Goal: Information Seeking & Learning: Stay updated

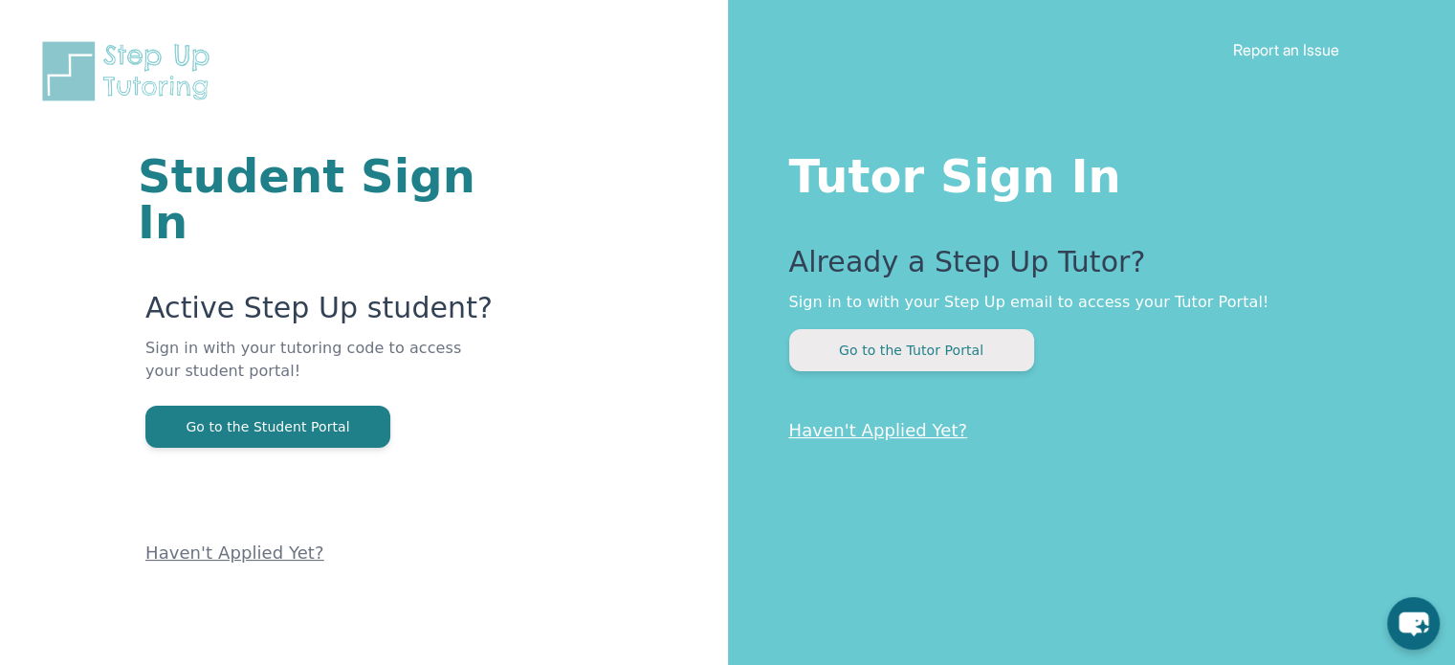
click at [1007, 332] on button "Go to the Tutor Portal" at bounding box center [911, 350] width 245 height 42
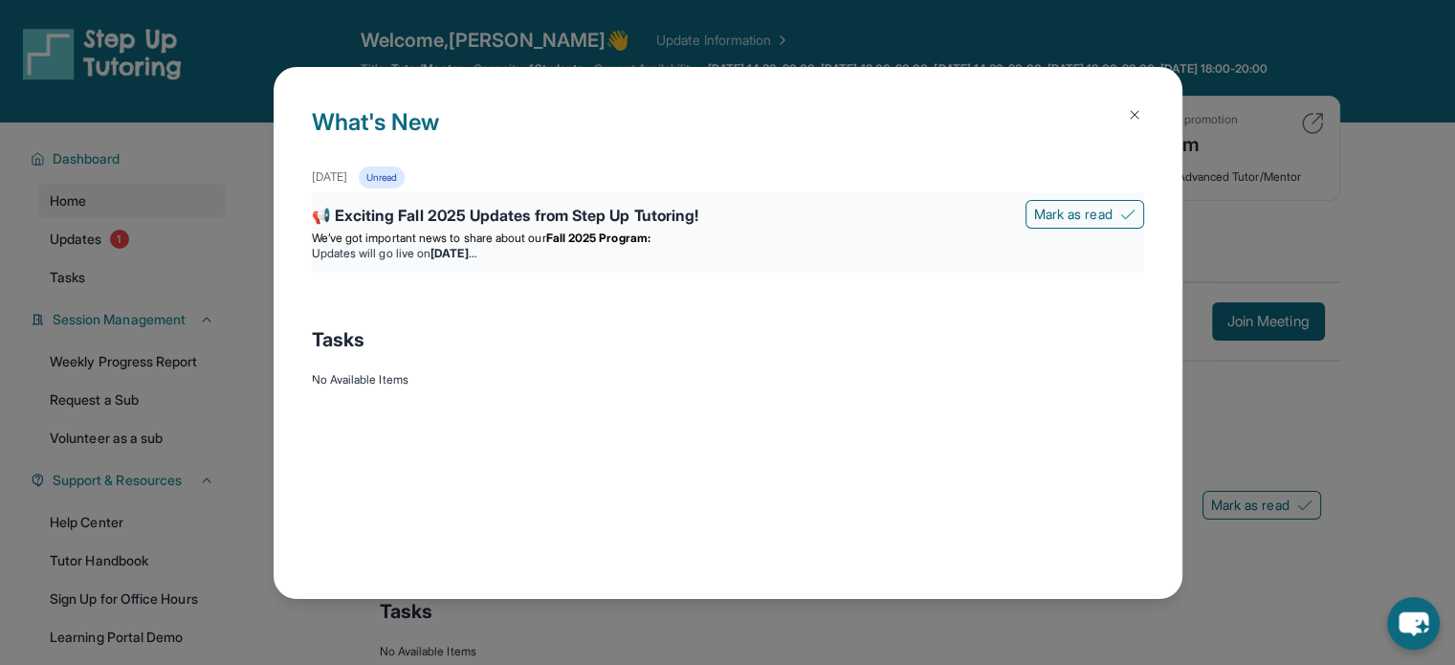
click at [476, 251] on strong "[DATE]" at bounding box center [453, 253] width 45 height 14
click at [506, 213] on div "📢 Exciting Fall 2025 Updates from Step Up Tutoring!" at bounding box center [728, 217] width 832 height 27
click at [596, 216] on div "📢 Exciting Fall 2025 Updates from Step Up Tutoring!" at bounding box center [728, 217] width 832 height 27
click at [336, 201] on div "📢 Exciting Fall 2025 Updates from Step Up Tutoring! [PERSON_NAME] as read We’ve…" at bounding box center [728, 232] width 832 height 80
click at [324, 217] on div "📢 Exciting Fall 2025 Updates from Step Up Tutoring!" at bounding box center [728, 217] width 832 height 27
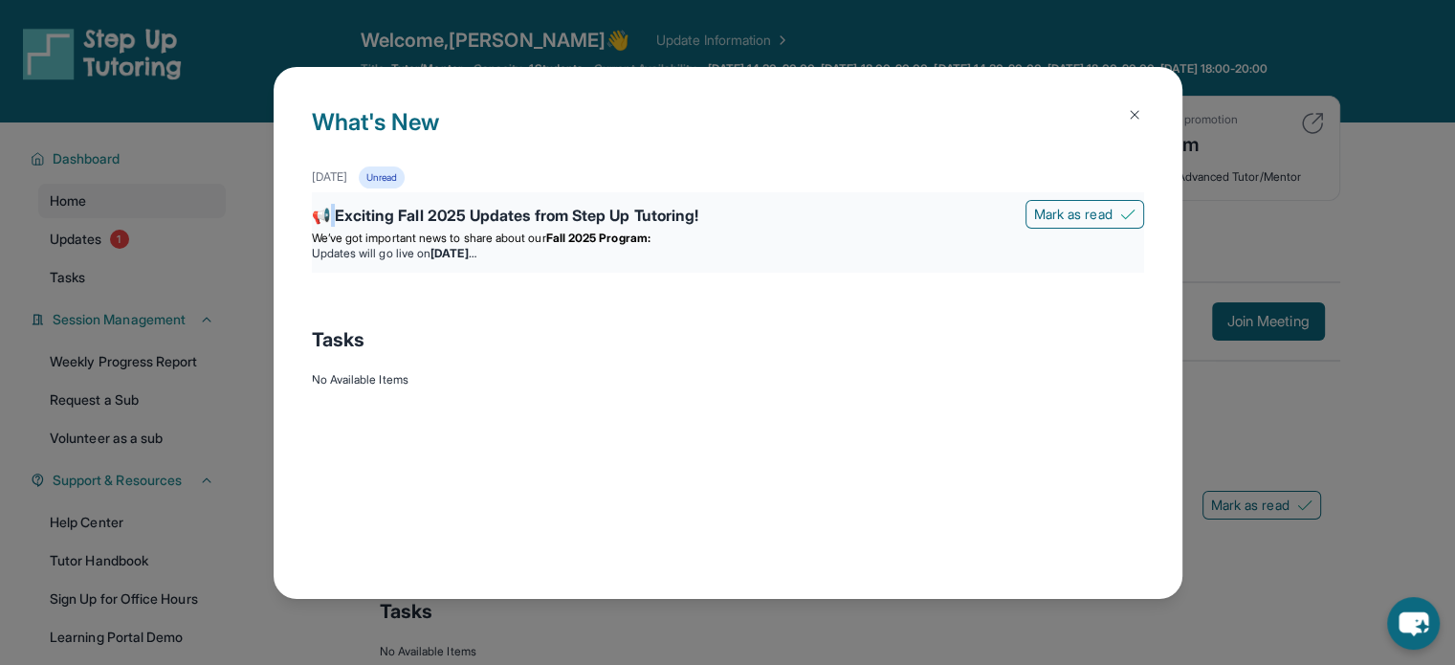
click at [324, 217] on div "📢 Exciting Fall 2025 Updates from Step Up Tutoring!" at bounding box center [728, 217] width 832 height 27
click at [339, 233] on span "We’ve got important news to share about our" at bounding box center [429, 238] width 234 height 14
click at [362, 271] on div "📢 Exciting Fall 2025 Updates from Step Up Tutoring! [PERSON_NAME] as read We’ve…" at bounding box center [728, 232] width 832 height 80
drag, startPoint x: 570, startPoint y: 215, endPoint x: 556, endPoint y: 209, distance: 15.8
click at [556, 209] on div "📢 Exciting Fall 2025 Updates from Step Up Tutoring!" at bounding box center [728, 217] width 832 height 27
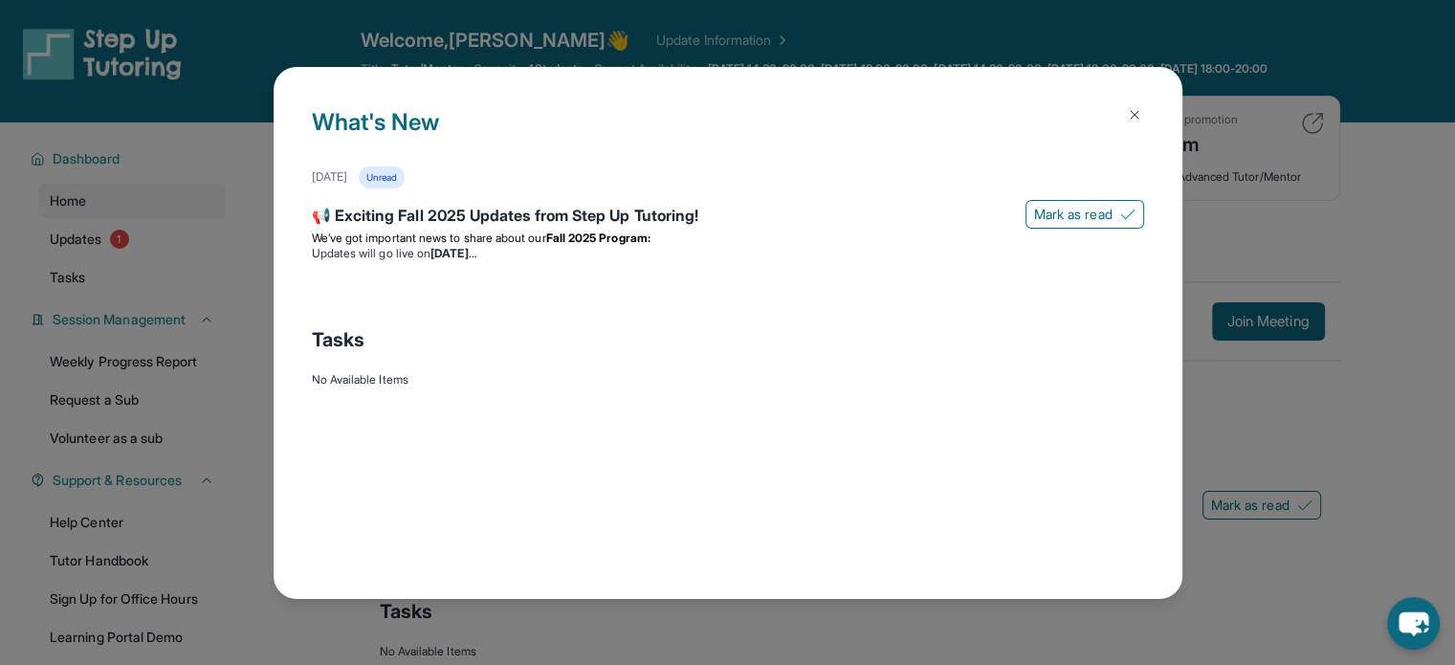
click at [403, 374] on div "No Available Items" at bounding box center [728, 379] width 832 height 15
click at [1143, 117] on button at bounding box center [1135, 115] width 38 height 38
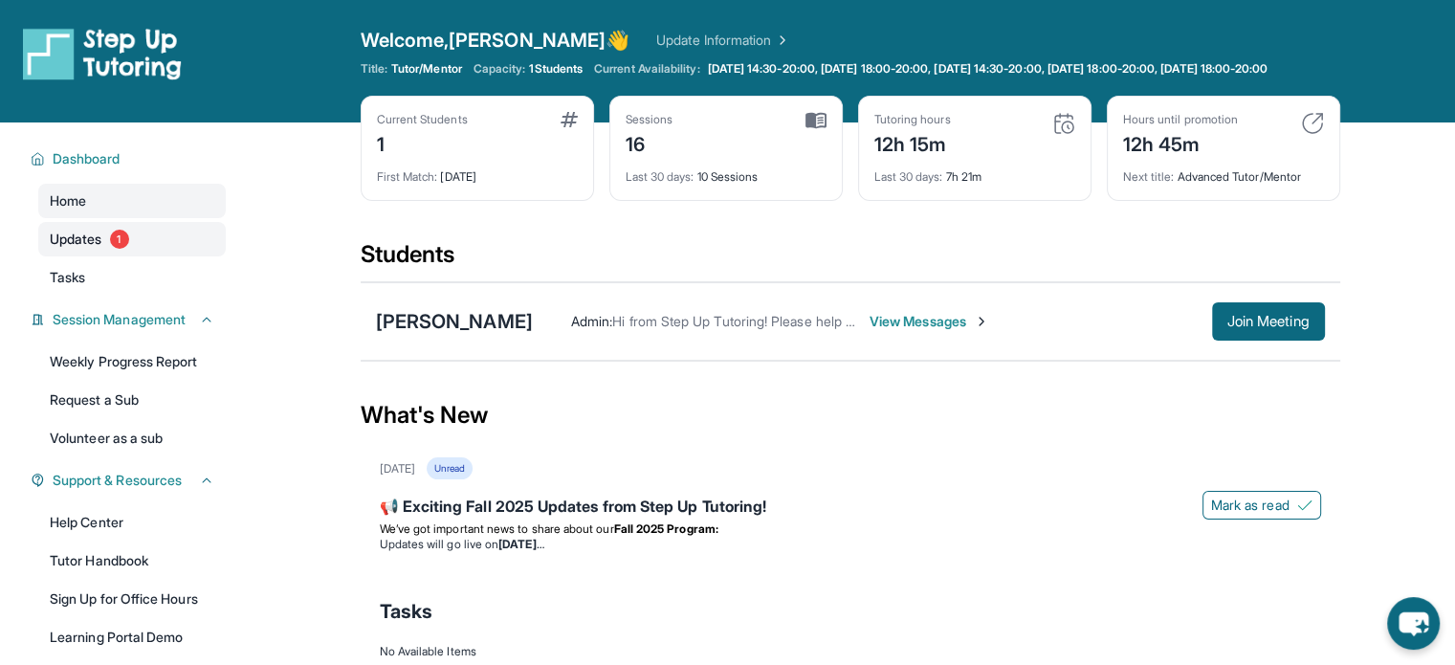
click at [131, 255] on link "Updates 1" at bounding box center [132, 239] width 188 height 34
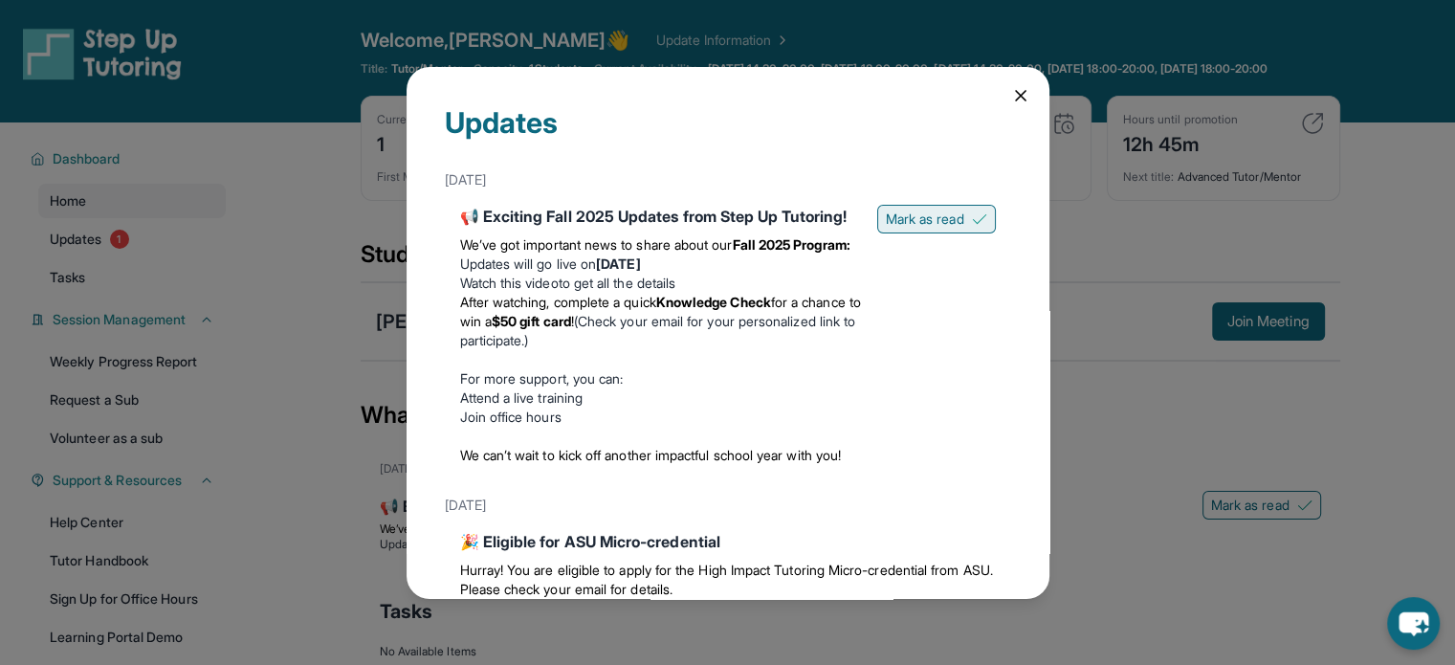
click at [886, 212] on span "Mark as read" at bounding box center [925, 219] width 78 height 19
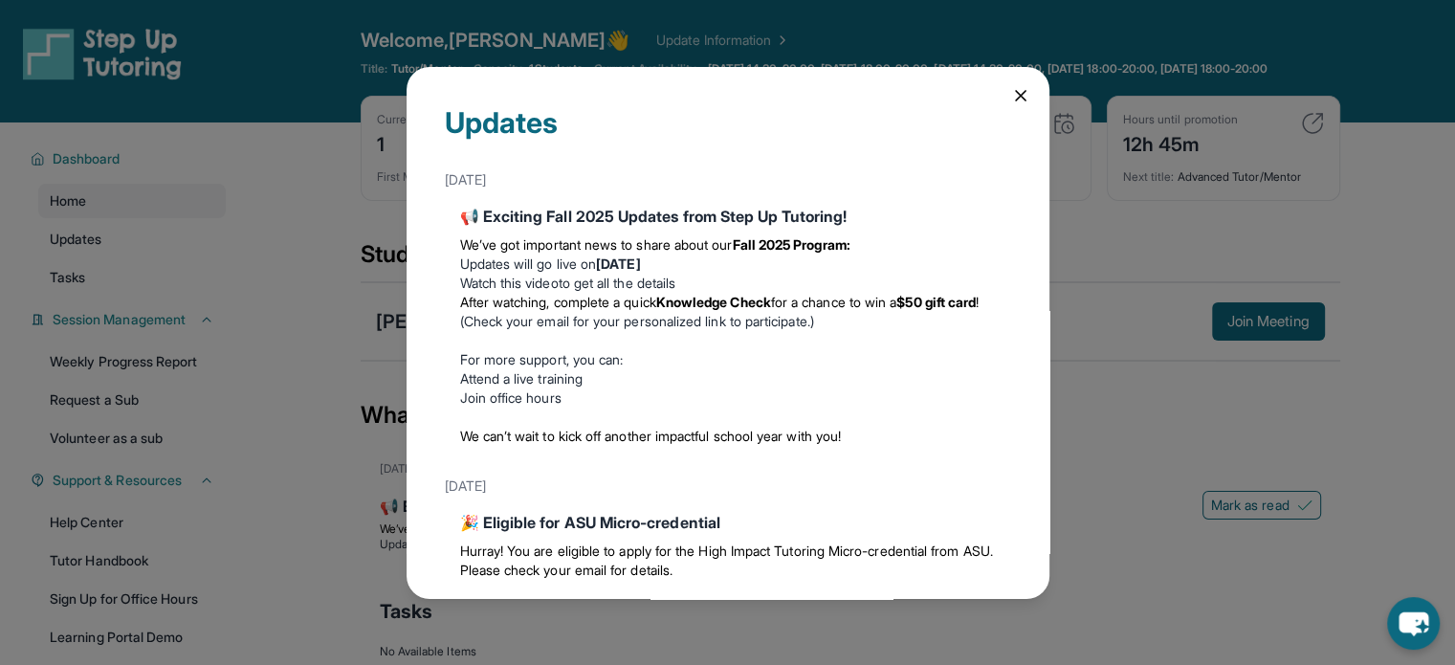
click at [1011, 95] on icon at bounding box center [1020, 95] width 19 height 19
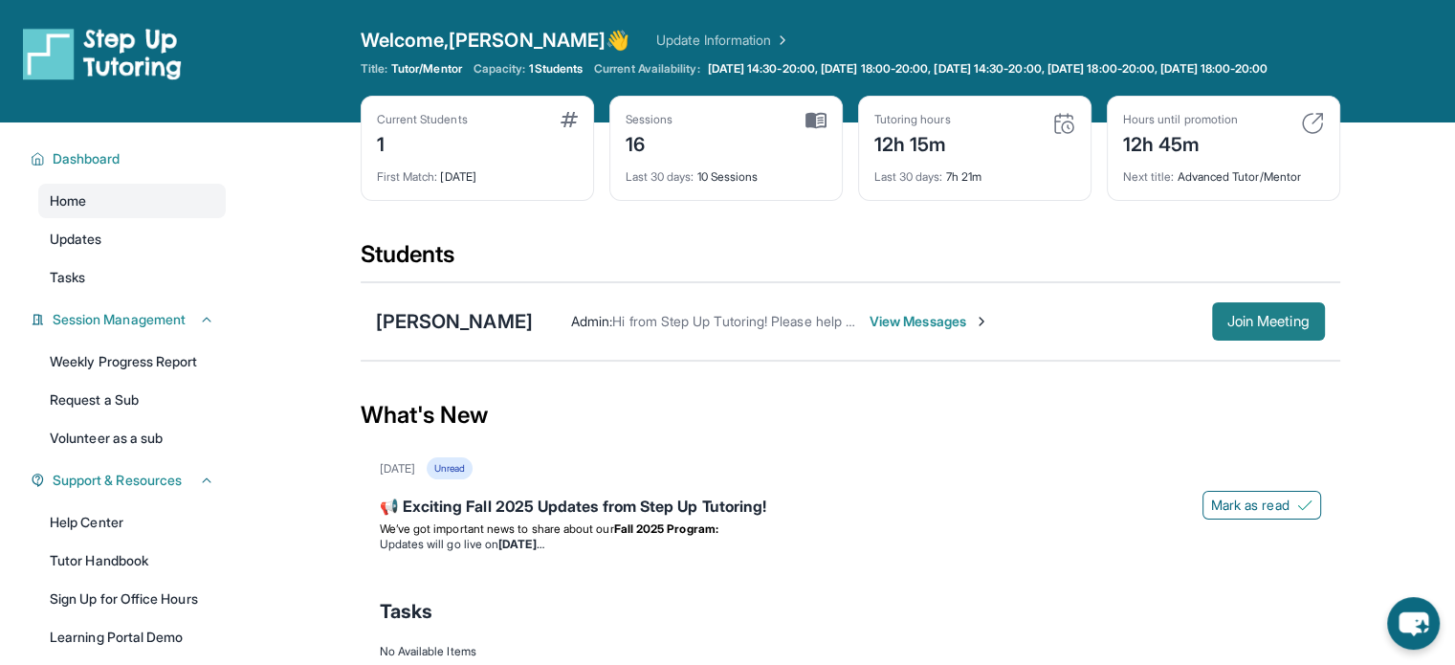
click at [1212, 334] on button "Join Meeting" at bounding box center [1268, 321] width 113 height 38
